Goal: Find specific fact: Find contact information

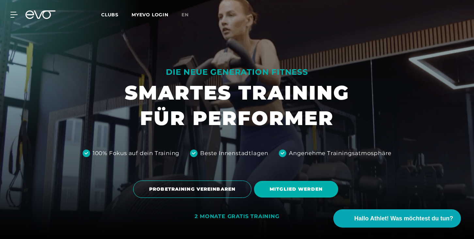
click at [48, 13] on icon at bounding box center [40, 14] width 30 height 8
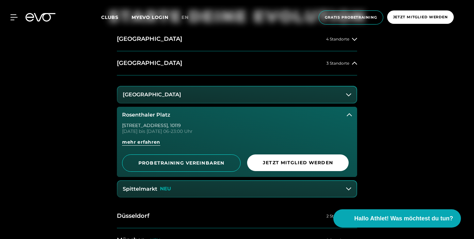
scroll to position [274, 0]
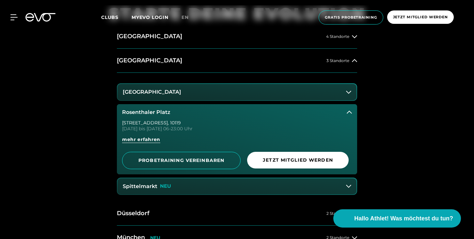
click at [350, 94] on icon at bounding box center [348, 92] width 5 height 5
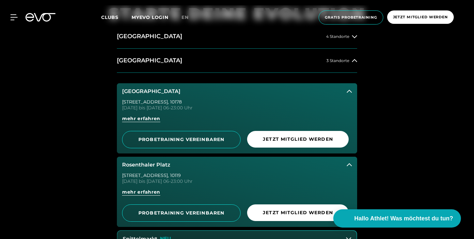
click at [350, 94] on button "[GEOGRAPHIC_DATA]" at bounding box center [237, 91] width 240 height 16
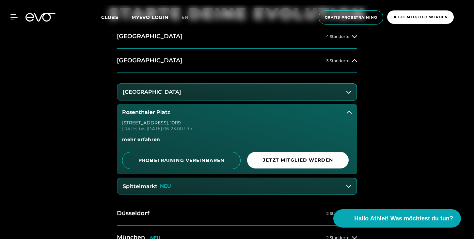
click at [349, 112] on icon at bounding box center [349, 112] width 5 height 5
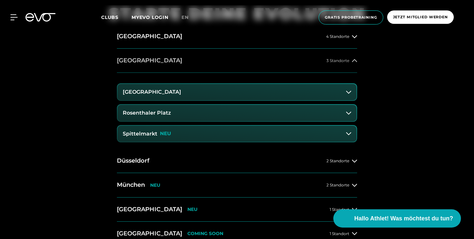
click at [350, 65] on button "[GEOGRAPHIC_DATA] 3 Standorte" at bounding box center [237, 61] width 240 height 24
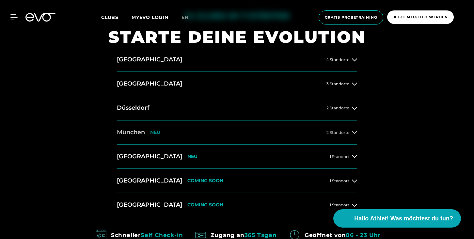
scroll to position [235, 0]
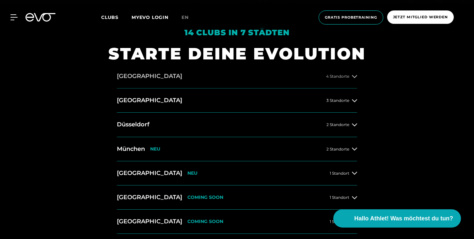
click at [294, 76] on button "[GEOGRAPHIC_DATA] 4 Standorte" at bounding box center [237, 76] width 240 height 24
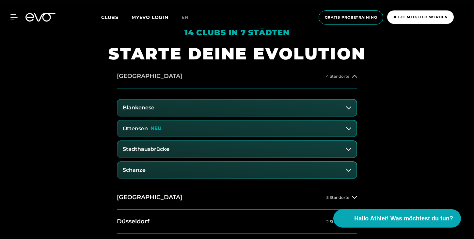
click at [133, 76] on h2 "[GEOGRAPHIC_DATA]" at bounding box center [149, 76] width 65 height 8
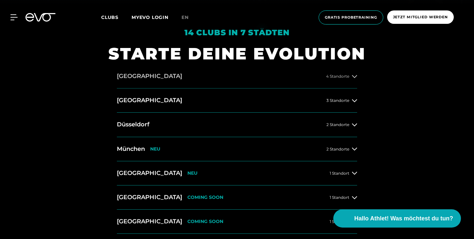
click at [133, 76] on h2 "[GEOGRAPHIC_DATA]" at bounding box center [149, 76] width 65 height 8
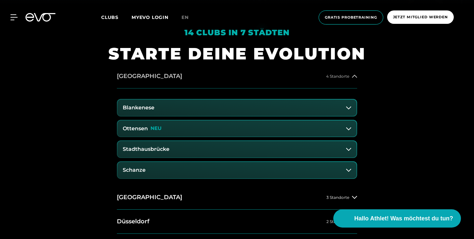
click at [133, 76] on h2 "[GEOGRAPHIC_DATA]" at bounding box center [149, 76] width 65 height 8
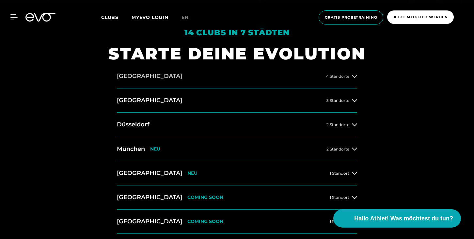
click at [133, 76] on h2 "[GEOGRAPHIC_DATA]" at bounding box center [149, 76] width 65 height 8
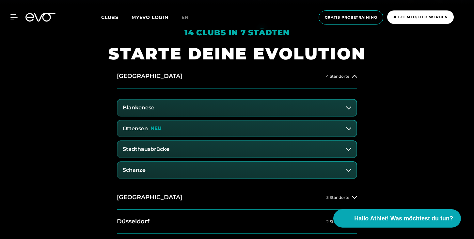
click at [134, 106] on h3 "Blankenese" at bounding box center [139, 108] width 32 height 6
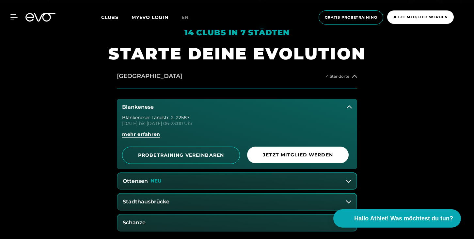
click at [133, 77] on h2 "[GEOGRAPHIC_DATA]" at bounding box center [149, 76] width 65 height 8
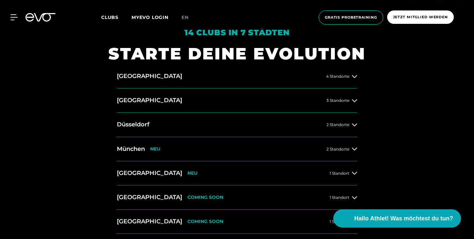
click at [109, 19] on span "Clubs" at bounding box center [109, 17] width 17 height 6
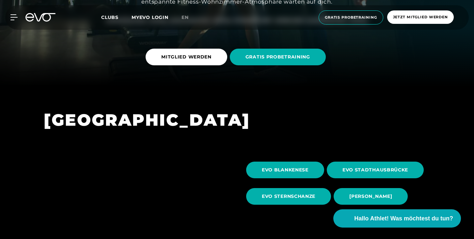
scroll to position [101, 0]
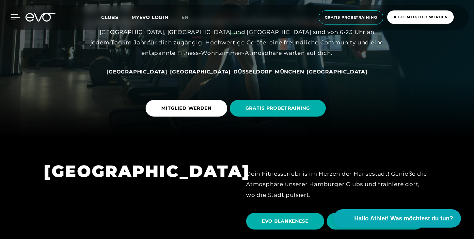
click at [11, 16] on icon at bounding box center [14, 17] width 9 height 6
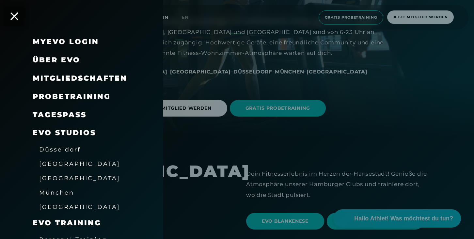
click at [10, 14] on div "MyEVO Login Über EVO Mitgliedschaften Probetraining TAGESPASS EVO Studios [GEOG…" at bounding box center [10, 17] width 23 height 6
click at [16, 16] on icon at bounding box center [14, 16] width 8 height 8
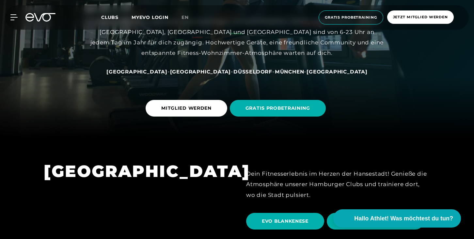
click at [108, 17] on span "Clubs" at bounding box center [109, 17] width 17 height 6
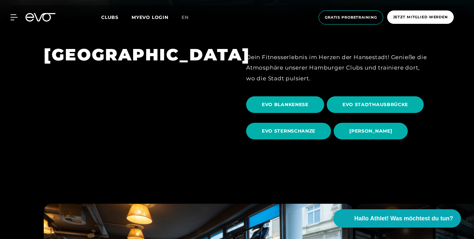
scroll to position [193, 0]
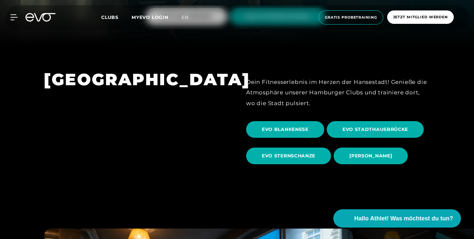
click at [48, 15] on icon at bounding box center [40, 17] width 30 height 8
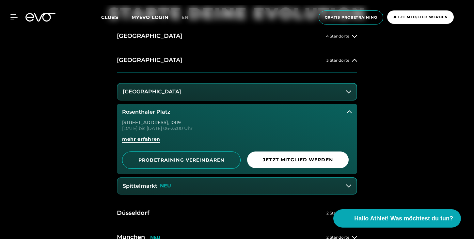
scroll to position [276, 0]
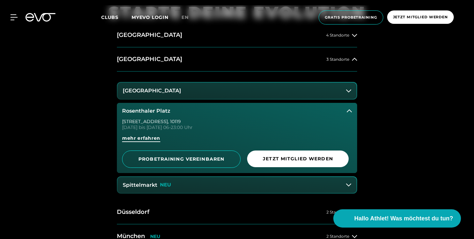
click at [153, 140] on span "mehr erfahren" at bounding box center [141, 138] width 38 height 7
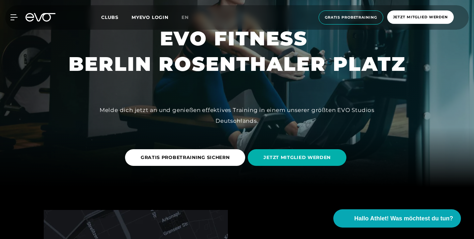
scroll to position [53, 0]
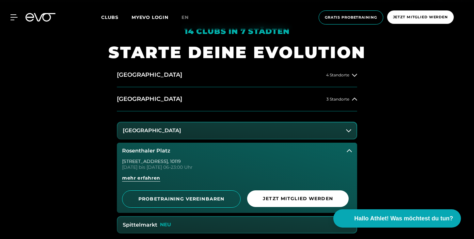
scroll to position [238, 0]
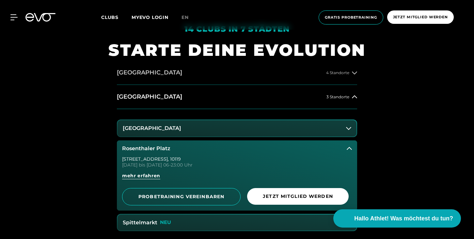
click at [354, 78] on button "[GEOGRAPHIC_DATA] 4 Standorte" at bounding box center [237, 73] width 240 height 24
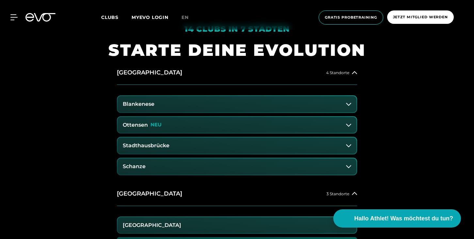
click at [200, 102] on button "Blankenese" at bounding box center [237, 104] width 239 height 16
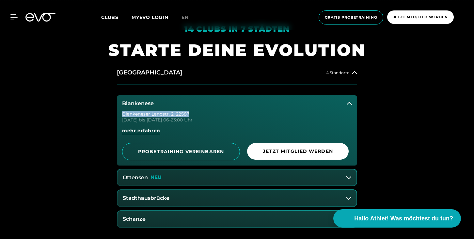
drag, startPoint x: 123, startPoint y: 115, endPoint x: 190, endPoint y: 114, distance: 67.0
click at [190, 114] on div "Blankeneser Landstr. 2 , 22587" at bounding box center [237, 114] width 230 height 5
copy div "Blankeneser Landstr. 2 , 22587"
